Goal: Task Accomplishment & Management: Manage account settings

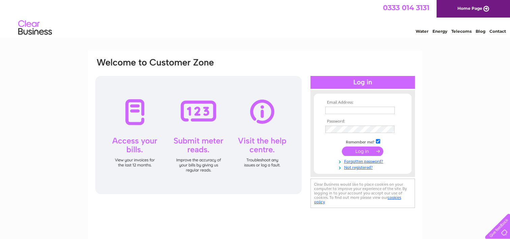
type input "robert.kerr@klrrail.co.uk"
click at [360, 152] on input "submit" at bounding box center [362, 150] width 41 height 9
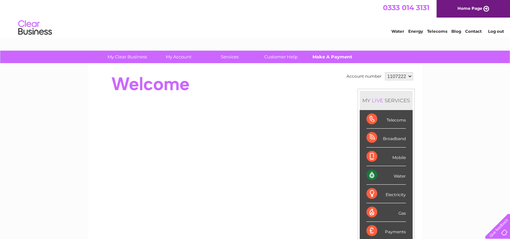
click at [324, 57] on link "Make A Payment" at bounding box center [333, 57] width 56 height 12
click at [323, 57] on link "Make A Payment" at bounding box center [333, 57] width 56 height 12
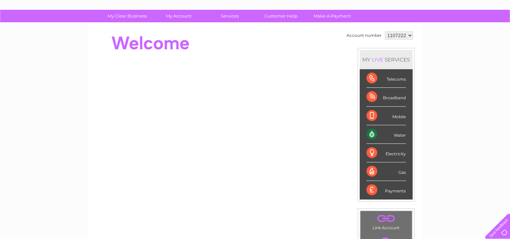
scroll to position [34, 0]
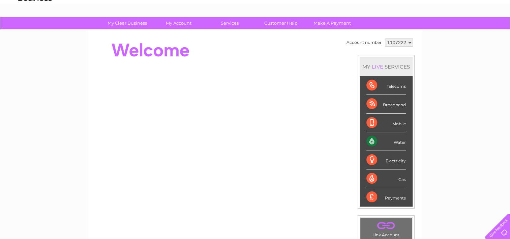
click at [386, 143] on div "Water" at bounding box center [386, 141] width 39 height 19
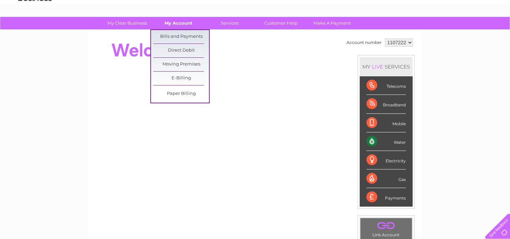
click at [177, 23] on link "My Account" at bounding box center [179, 23] width 56 height 12
click at [177, 38] on link "Bills and Payments" at bounding box center [182, 36] width 56 height 13
click at [178, 36] on link "Bills and Payments" at bounding box center [182, 36] width 56 height 13
click at [171, 37] on link "Bills and Payments" at bounding box center [182, 36] width 56 height 13
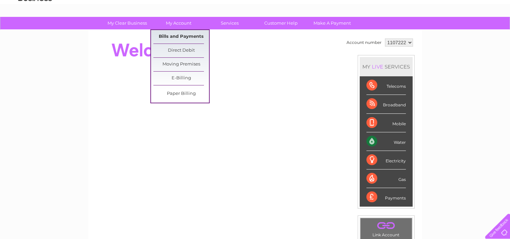
click at [181, 39] on link "Bills and Payments" at bounding box center [182, 36] width 56 height 13
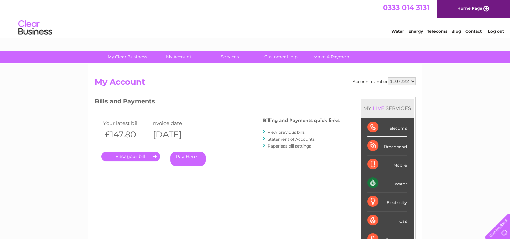
click at [278, 132] on link "View previous bills" at bounding box center [286, 132] width 37 height 5
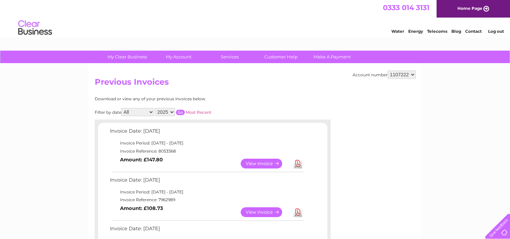
scroll to position [34, 0]
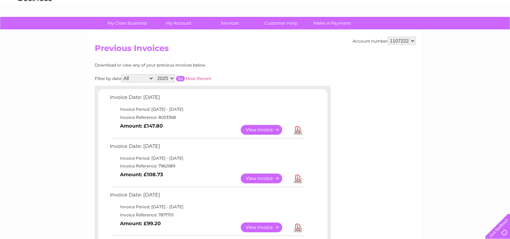
click at [251, 178] on link "View" at bounding box center [266, 178] width 50 height 10
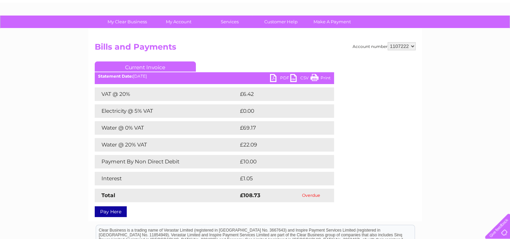
scroll to position [67, 0]
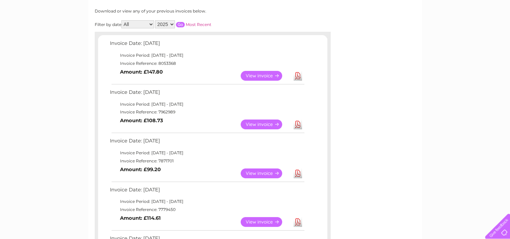
scroll to position [135, 0]
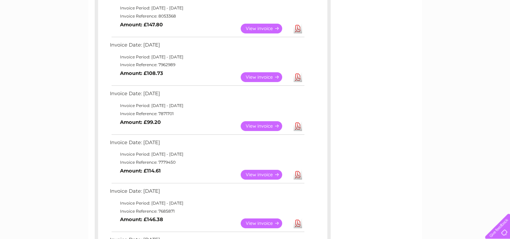
click at [258, 175] on link "View" at bounding box center [266, 175] width 50 height 10
click at [261, 175] on link "View" at bounding box center [266, 175] width 50 height 10
click at [249, 124] on link "View" at bounding box center [266, 126] width 50 height 10
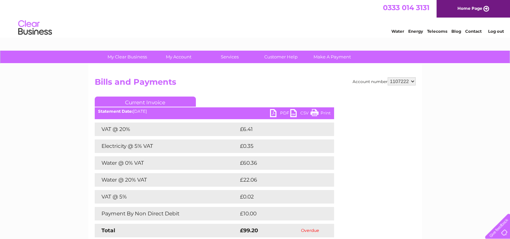
scroll to position [34, 0]
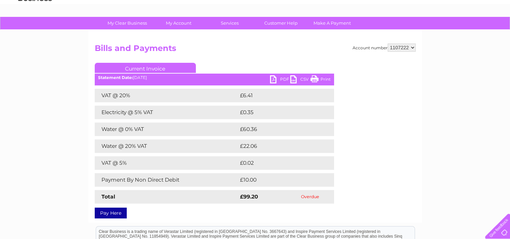
click at [118, 214] on link "Pay Here" at bounding box center [111, 212] width 32 height 11
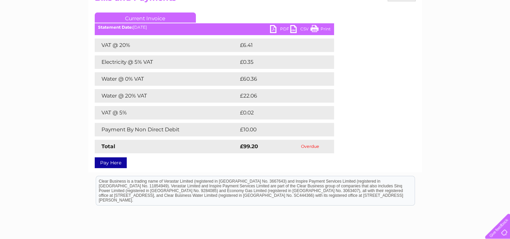
scroll to position [101, 0]
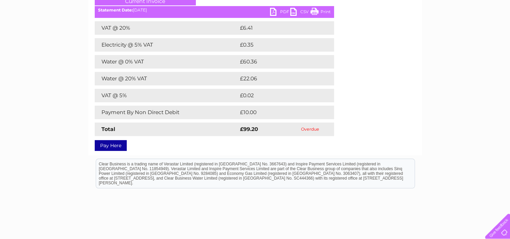
click at [111, 145] on link "Pay Here" at bounding box center [111, 145] width 32 height 11
click at [110, 143] on link "Pay Here" at bounding box center [111, 145] width 32 height 11
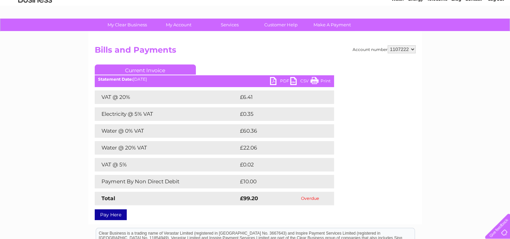
scroll to position [34, 0]
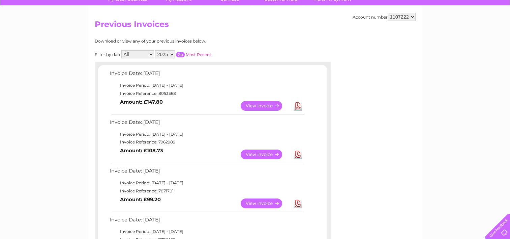
scroll to position [67, 0]
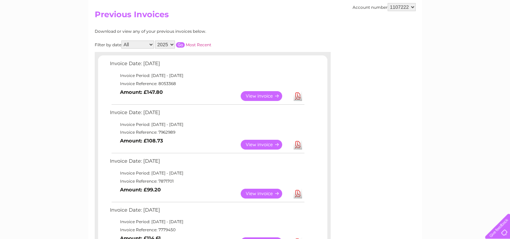
click at [255, 193] on link "View" at bounding box center [266, 194] width 50 height 10
click at [251, 193] on link "View" at bounding box center [266, 194] width 50 height 10
